Goal: Check status: Check status

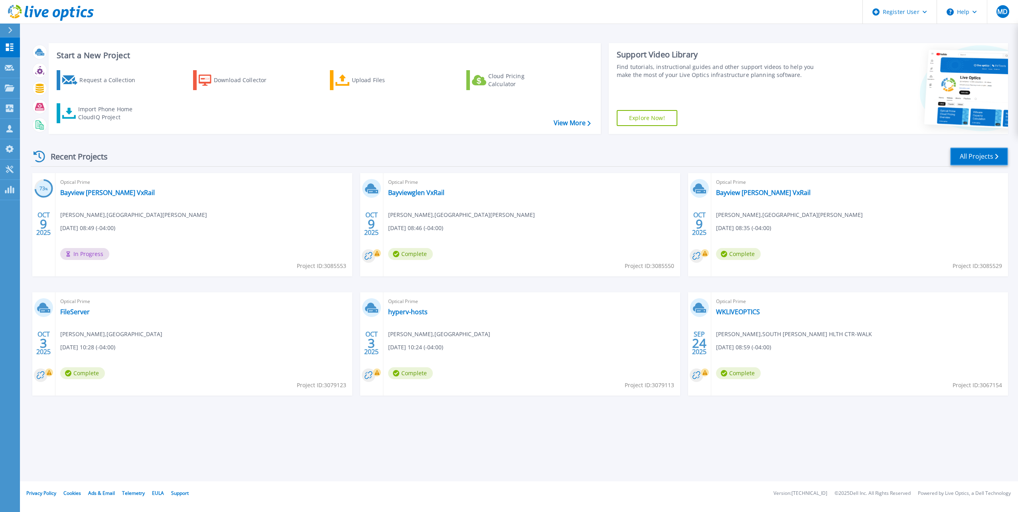
click at [974, 150] on link "All Projects" at bounding box center [980, 157] width 58 height 18
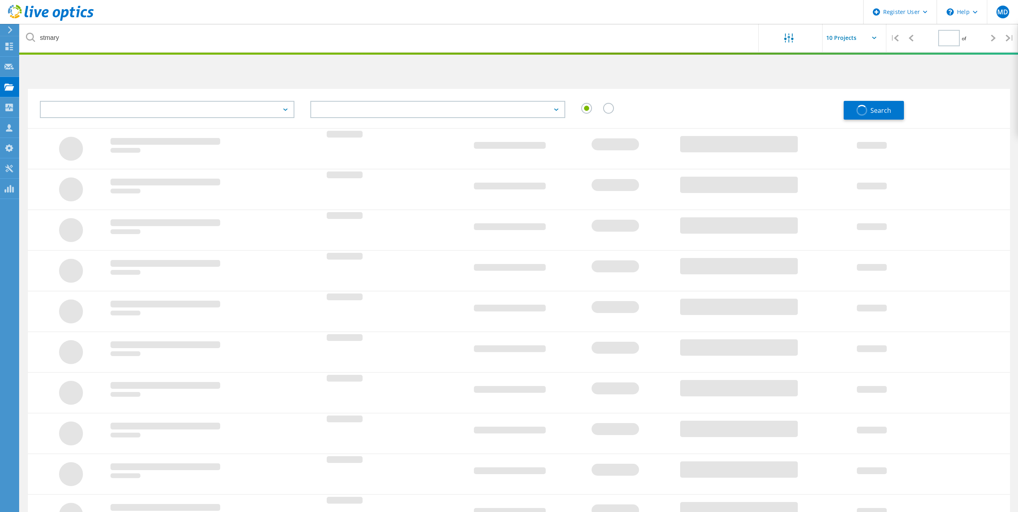
type input "1"
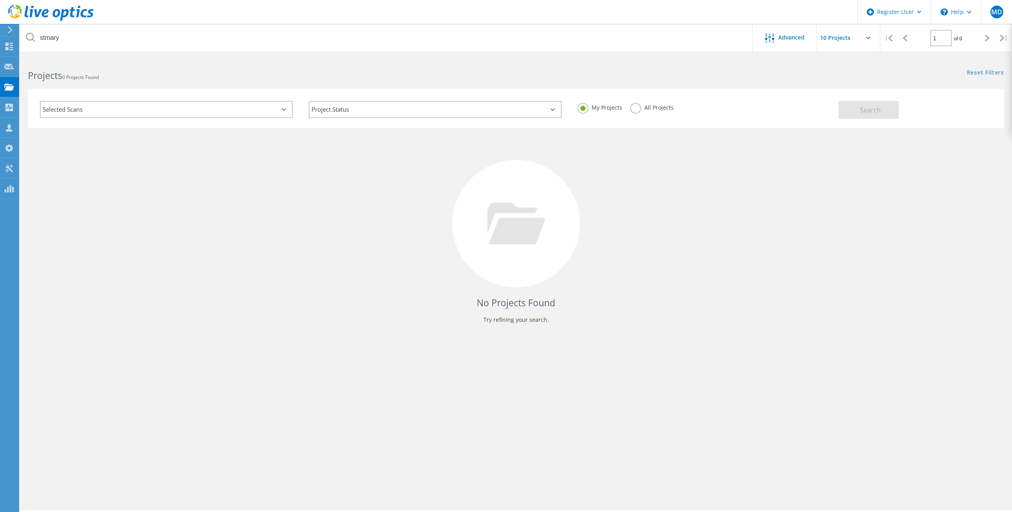
click at [626, 106] on div "My Projects All Projects" at bounding box center [704, 108] width 269 height 30
click at [641, 103] on label "All Projects" at bounding box center [652, 107] width 43 height 8
click at [0, 0] on input "All Projects" at bounding box center [0, 0] width 0 height 0
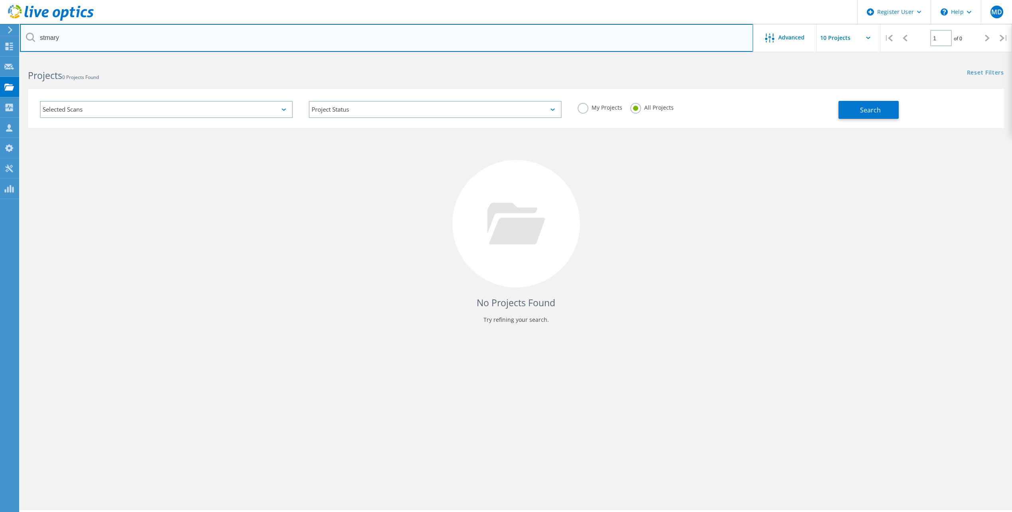
click at [670, 40] on input "stmary" at bounding box center [386, 38] width 733 height 28
click at [358, 42] on input "stma" at bounding box center [386, 38] width 733 height 28
type input "vcimentos"
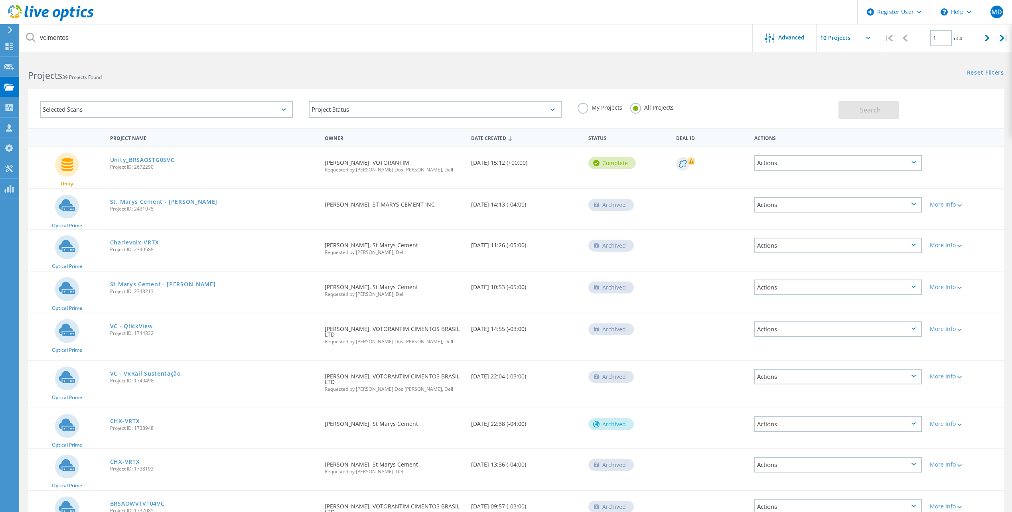
click at [41, 12] on icon at bounding box center [51, 13] width 86 height 16
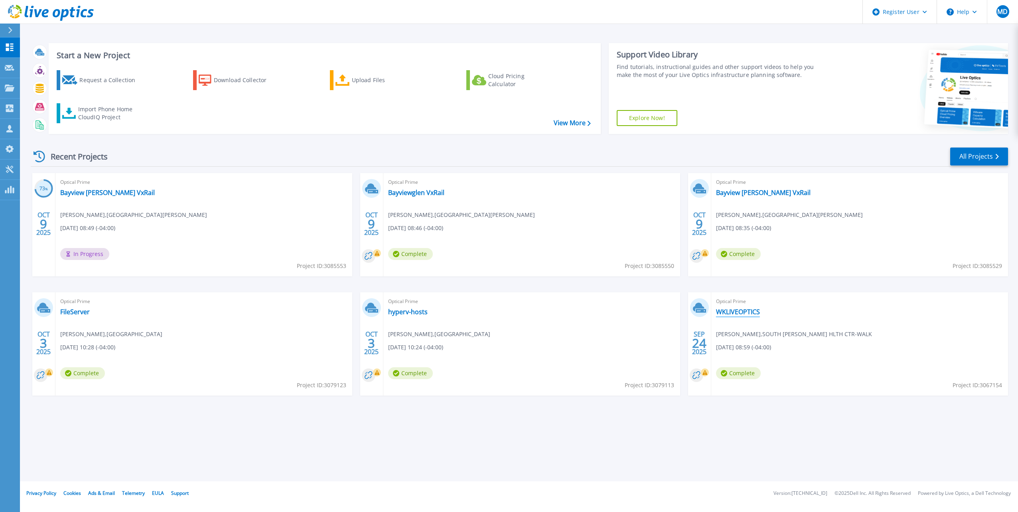
click at [743, 309] on link "WKLIVEOPTICS" at bounding box center [738, 312] width 44 height 8
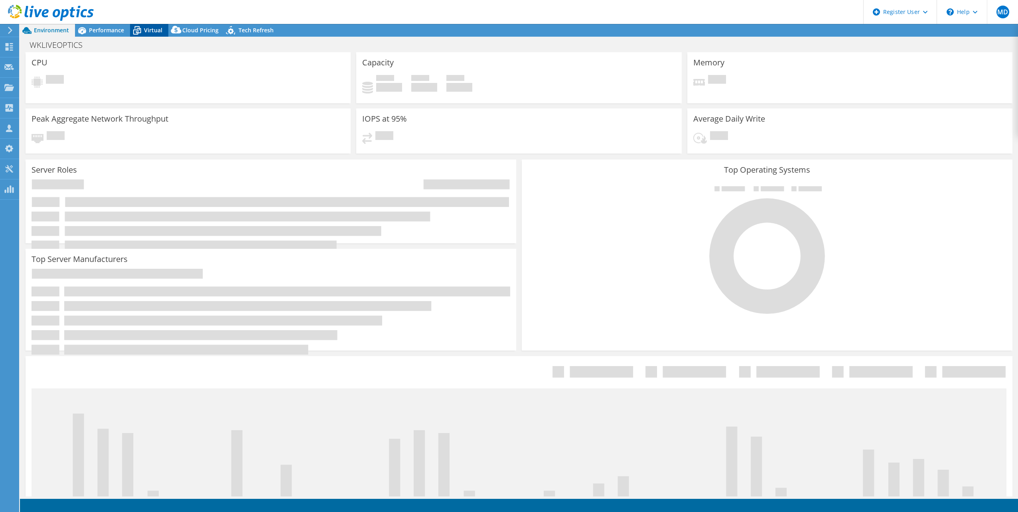
select select "[GEOGRAPHIC_DATA]"
select select "USD"
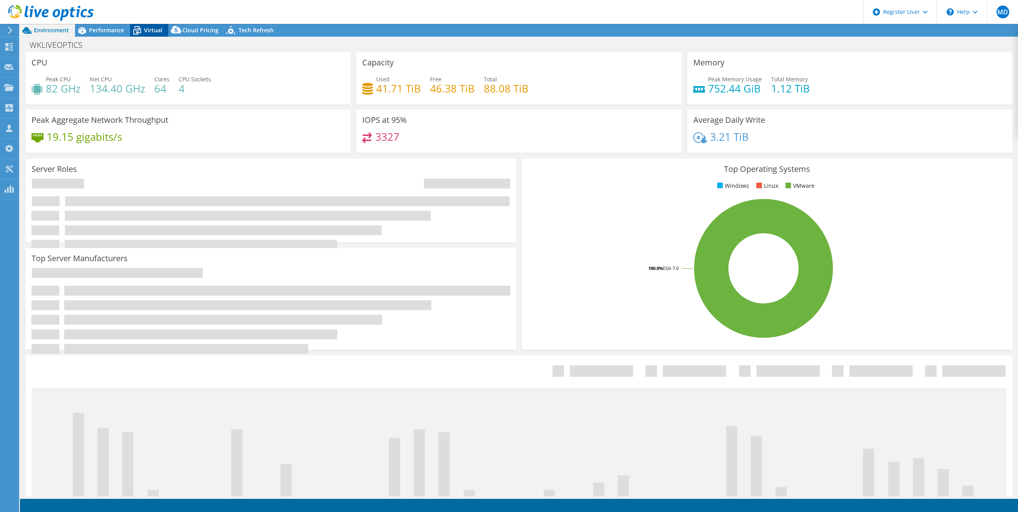
click at [151, 29] on span "Virtual" at bounding box center [153, 30] width 18 height 8
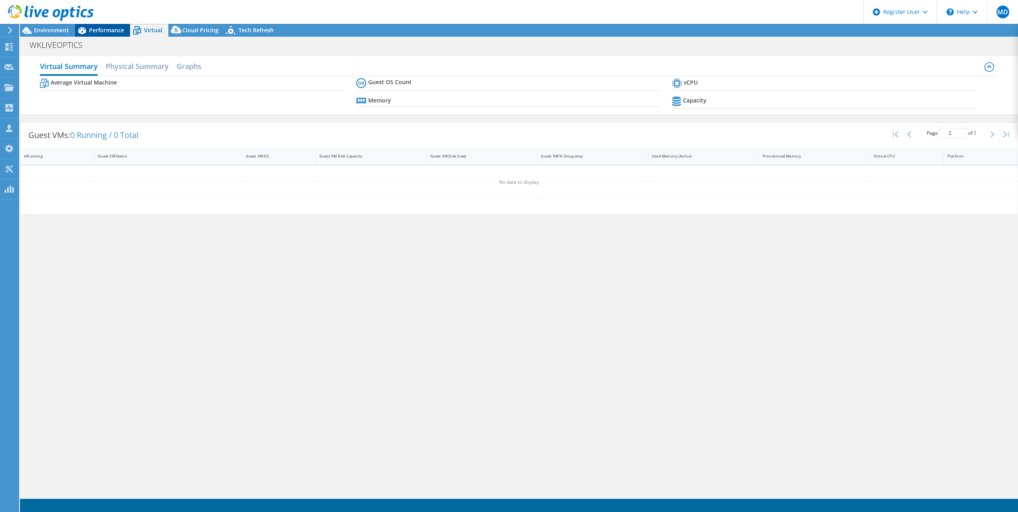
click at [85, 32] on icon at bounding box center [82, 30] width 8 height 7
click at [101, 30] on span "Performance" at bounding box center [106, 30] width 35 height 8
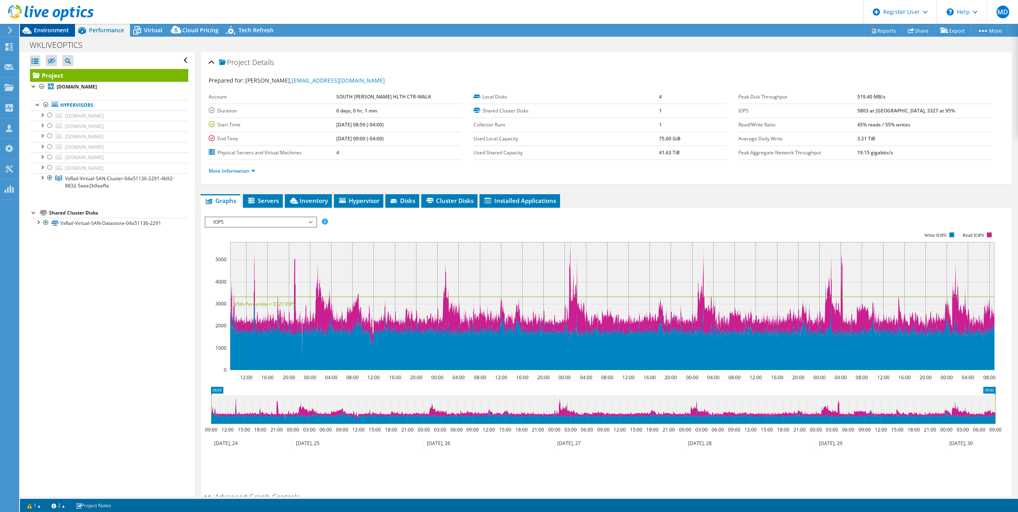
click at [51, 31] on span "Environment" at bounding box center [51, 30] width 35 height 8
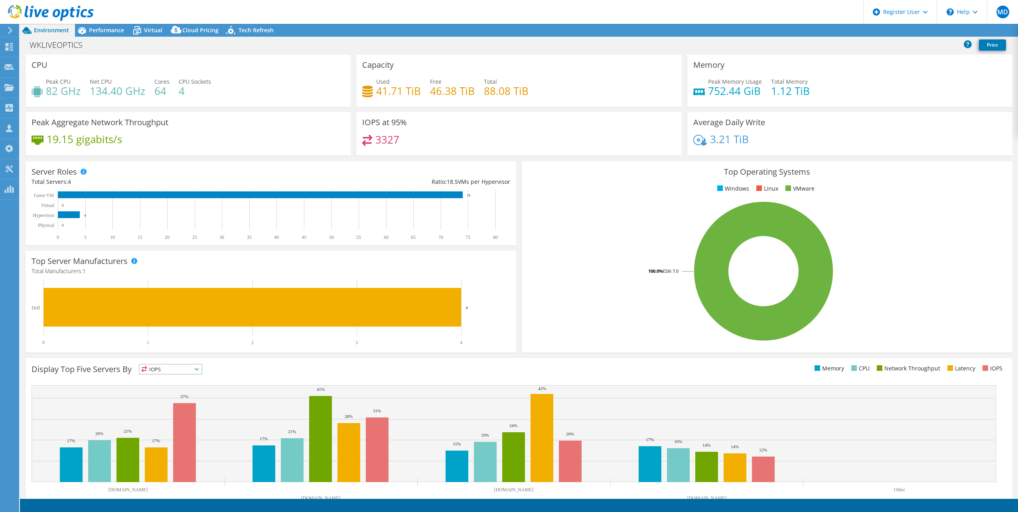
select select "[GEOGRAPHIC_DATA]"
select select "USD"
click at [112, 31] on span "Performance" at bounding box center [106, 30] width 35 height 8
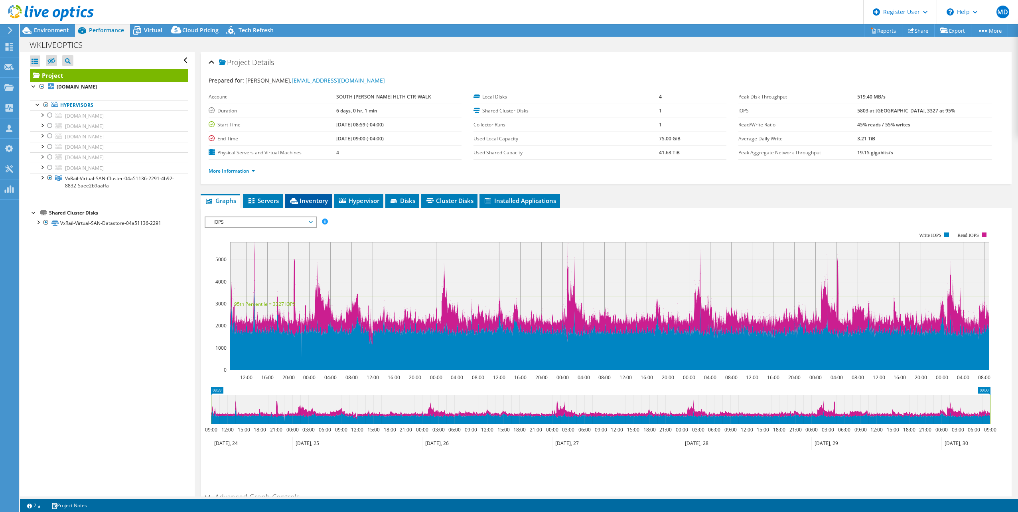
click at [301, 195] on li "Inventory" at bounding box center [308, 201] width 47 height 14
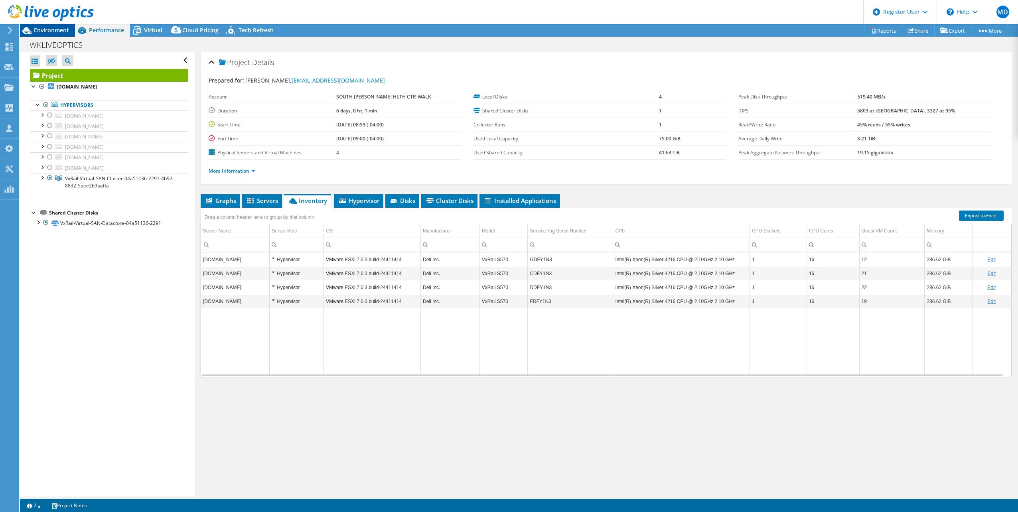
click at [46, 30] on span "Environment" at bounding box center [51, 30] width 35 height 8
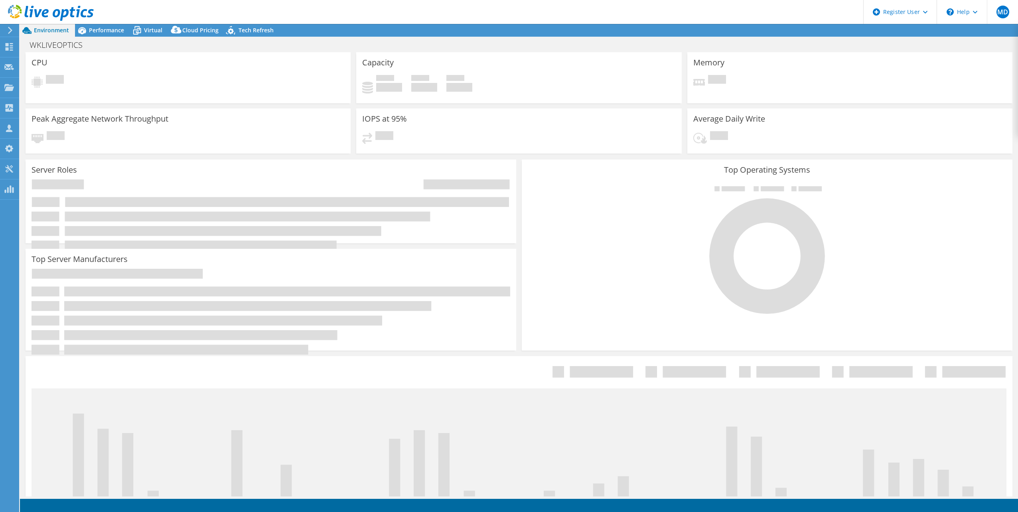
select select "[GEOGRAPHIC_DATA]"
select select "USD"
